Goal: Task Accomplishment & Management: Manage account settings

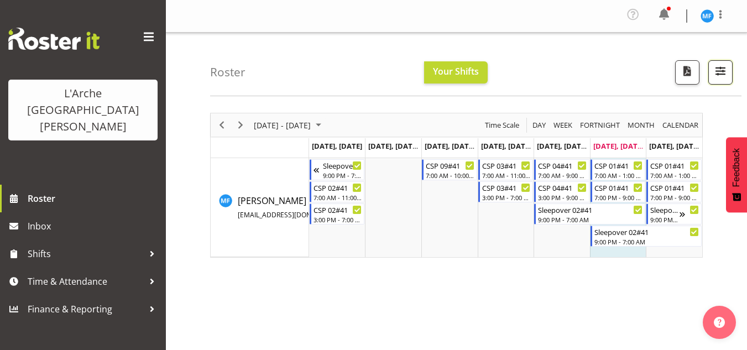
click at [722, 76] on span "button" at bounding box center [721, 71] width 14 height 14
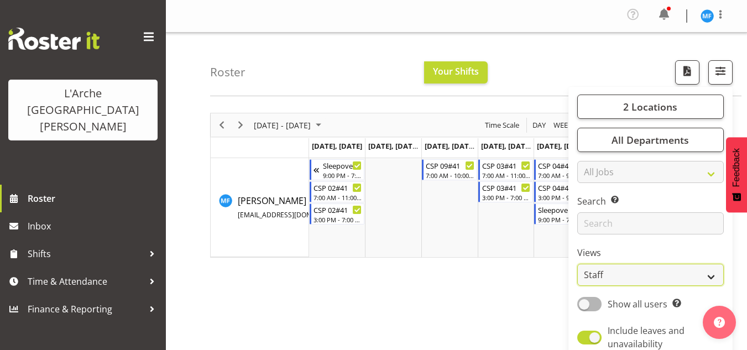
click at [632, 264] on select "Staff Role Shift - Horizontal Shift - Vertical Staff - Location" at bounding box center [650, 275] width 147 height 22
select select "shiftH"
click at [578, 264] on select "Staff Role Shift - Horizontal Shift - Vertical Staff - Location" at bounding box center [650, 275] width 147 height 22
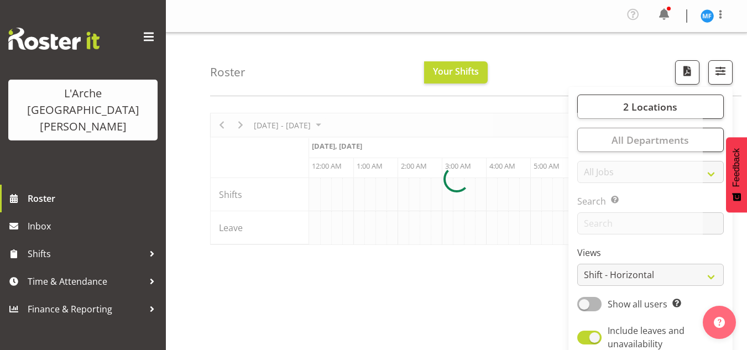
click at [401, 289] on div "[DATE] - [DATE] [DATE] Timeline Day Timeline Week Timeline Fortnight Timeline M…" at bounding box center [478, 326] width 537 height 442
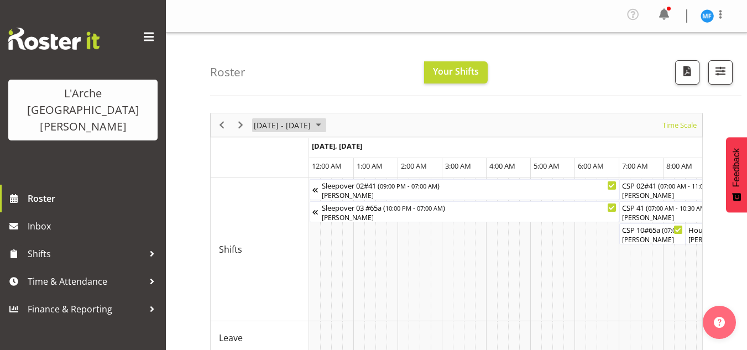
click at [306, 126] on span "[DATE] - [DATE]" at bounding box center [282, 125] width 59 height 14
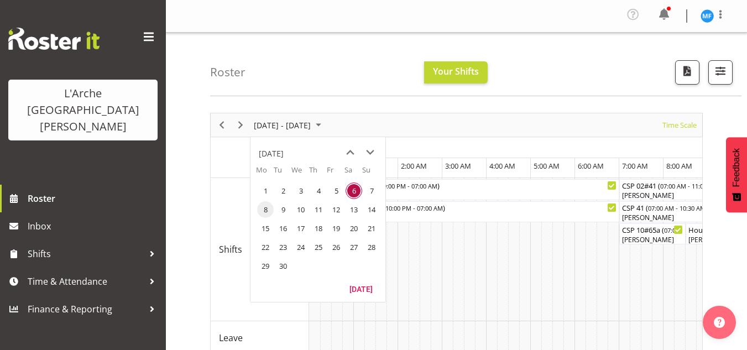
click at [264, 213] on span "8" at bounding box center [265, 209] width 17 height 17
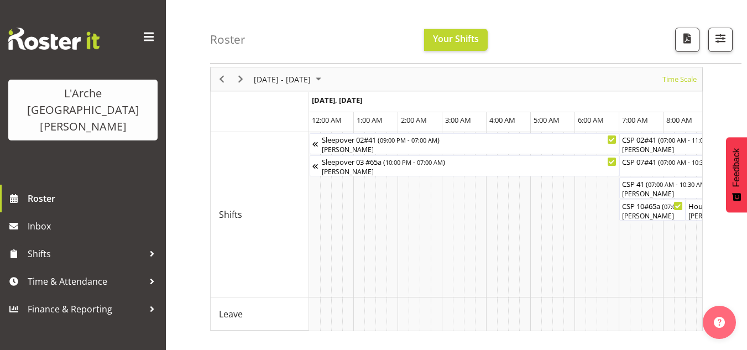
drag, startPoint x: 740, startPoint y: 0, endPoint x: 525, endPoint y: 59, distance: 223.1
click at [525, 59] on div "Roster Your Shifts 2 Locations Clear 20 30 41 5 56b 65a 73 Art and Music [GEOGR…" at bounding box center [476, 32] width 532 height 64
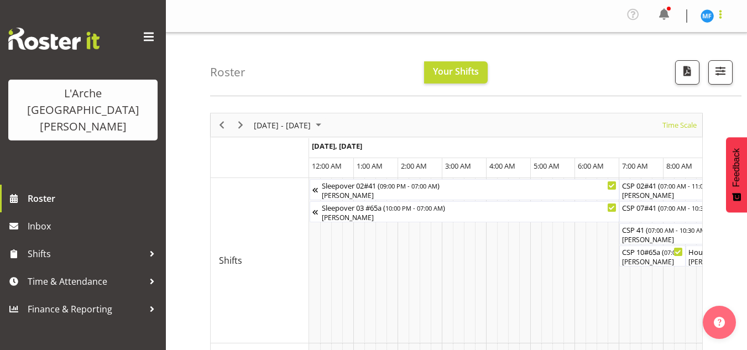
click at [717, 12] on span at bounding box center [720, 14] width 13 height 13
click at [684, 68] on link "Log Out" at bounding box center [674, 61] width 106 height 20
